Goal: Task Accomplishment & Management: Use online tool/utility

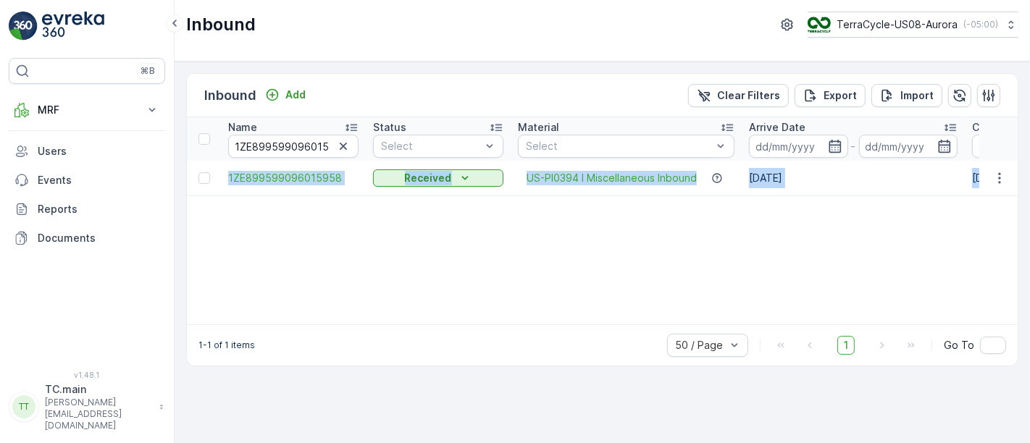
scroll to position [0, 1592]
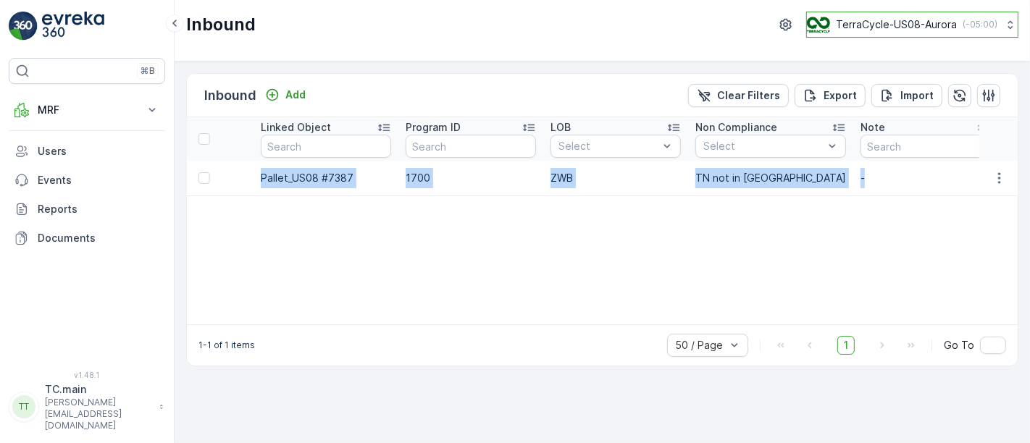
click at [891, 21] on p "TerraCycle-US08-Aurora" at bounding box center [896, 24] width 121 height 14
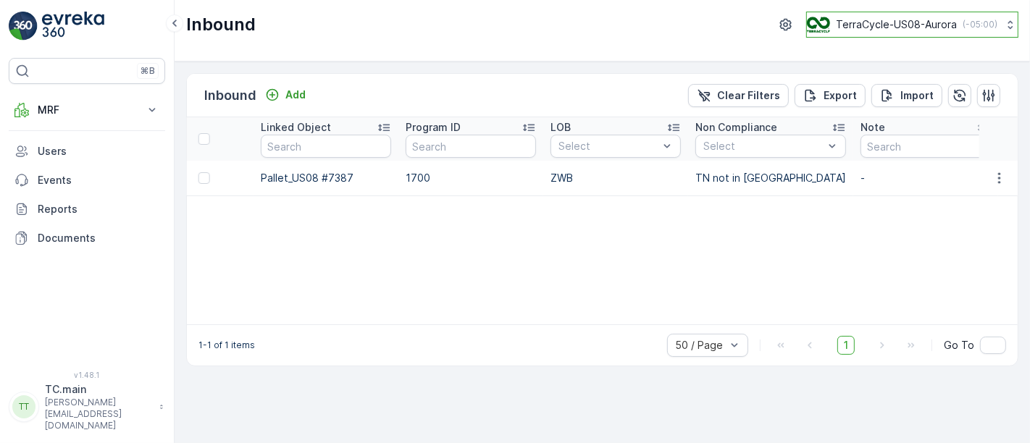
click at [920, 36] on button "TerraCycle-US08-Aurora ( -05:00 )" at bounding box center [912, 25] width 212 height 26
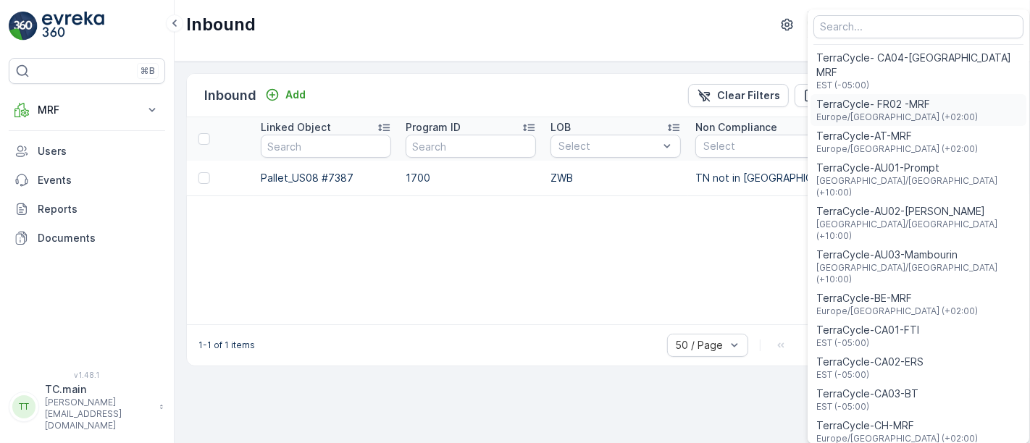
click at [915, 97] on span "TerraCycle- FR02 -MRF" at bounding box center [896, 104] width 161 height 14
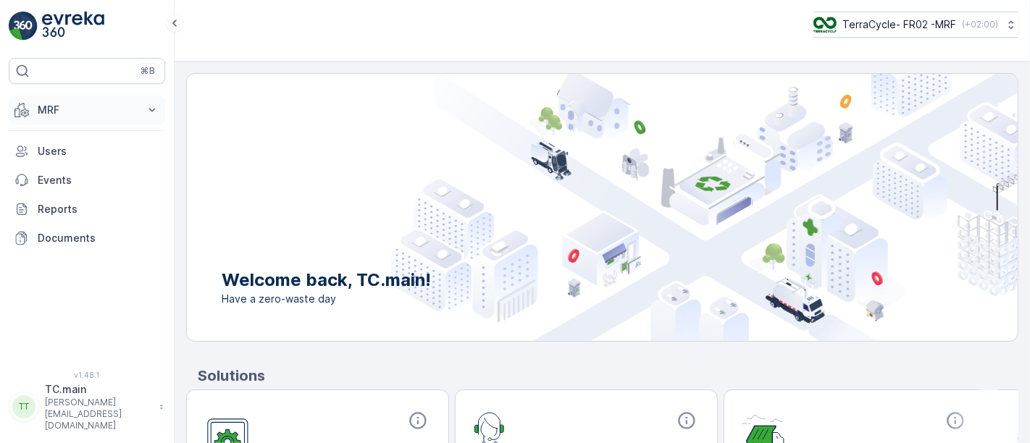
click at [116, 110] on p "MRF" at bounding box center [87, 110] width 98 height 14
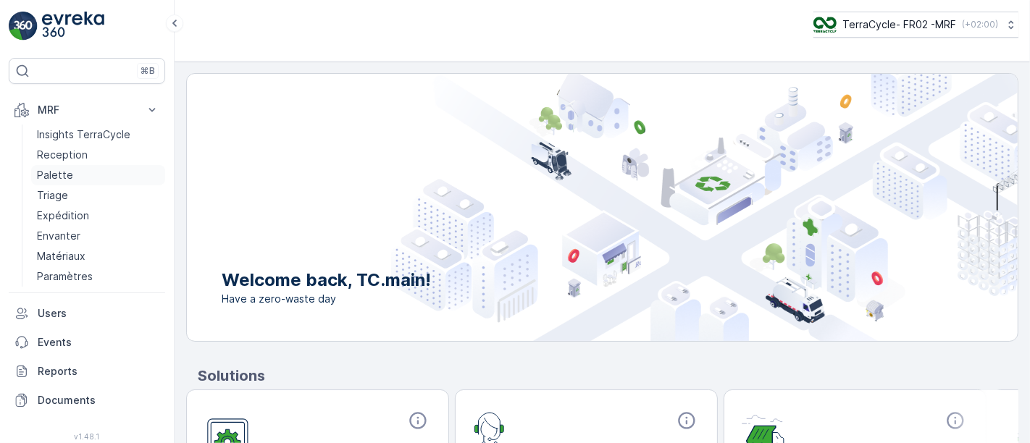
click at [74, 174] on link "Palette" at bounding box center [98, 175] width 134 height 20
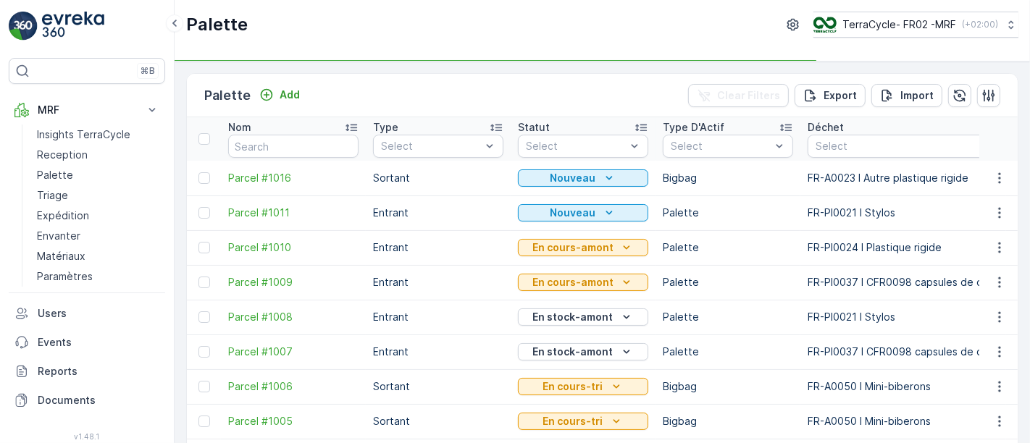
click at [864, 10] on div "Palette TerraCycle- FR02 -MRF ( +02:00 )" at bounding box center [602, 31] width 855 height 62
click at [866, 17] on p "TerraCycle- FR02 -MRF" at bounding box center [898, 24] width 114 height 14
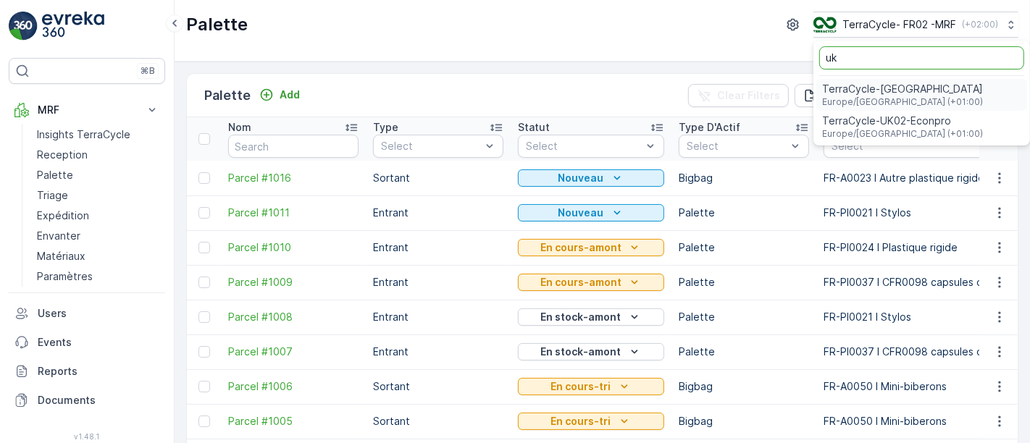
type input "uk"
click at [886, 117] on span "TerraCycle-UK02-Econpro" at bounding box center [902, 121] width 161 height 14
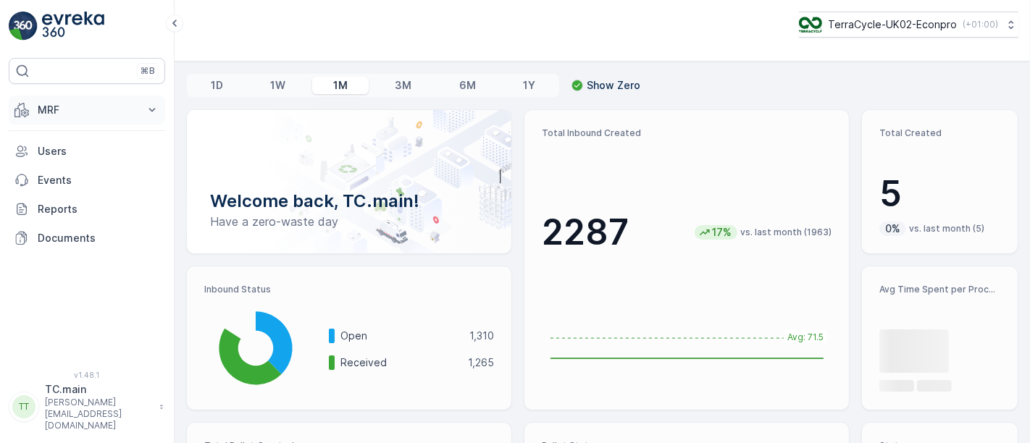
click at [75, 112] on p "MRF" at bounding box center [87, 110] width 98 height 14
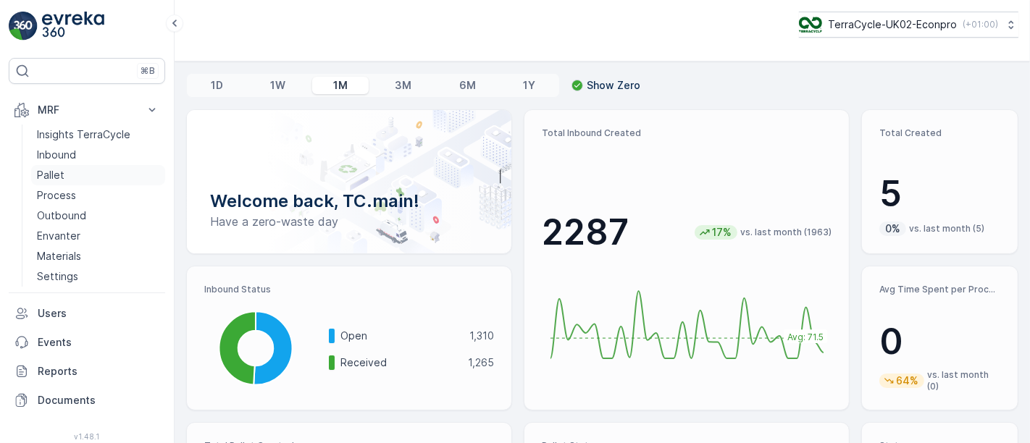
click at [80, 174] on link "Pallet" at bounding box center [98, 175] width 134 height 20
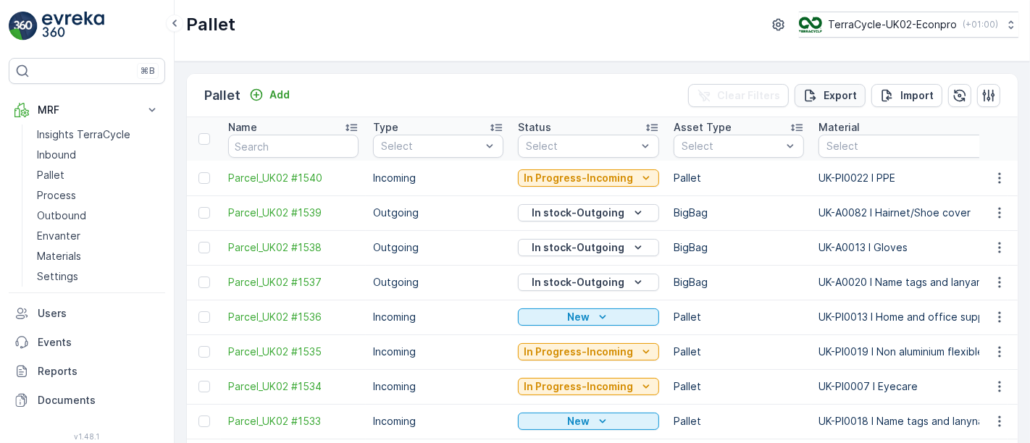
click at [828, 96] on p "Export" at bounding box center [839, 95] width 33 height 14
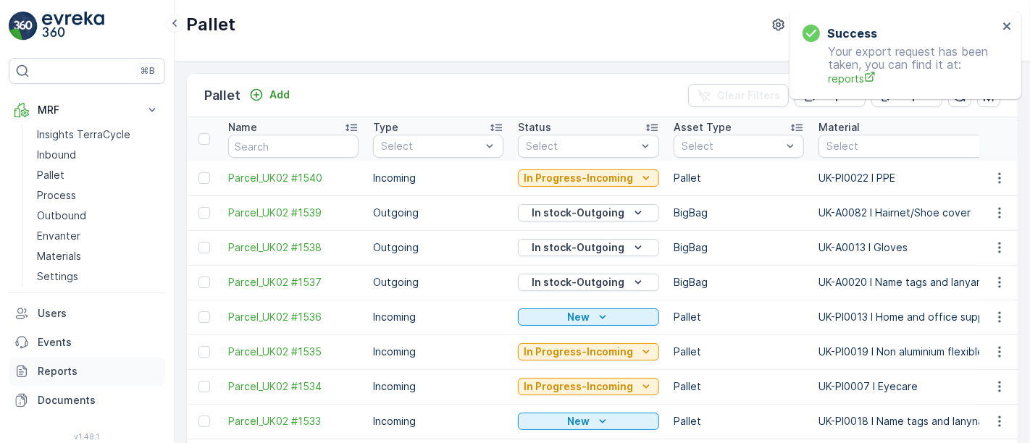
click at [67, 368] on p "Reports" at bounding box center [99, 371] width 122 height 14
